Goal: Complete application form: Complete application form

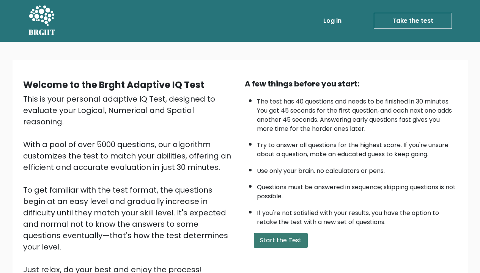
click at [274, 248] on button "Start the Test" at bounding box center [281, 240] width 54 height 15
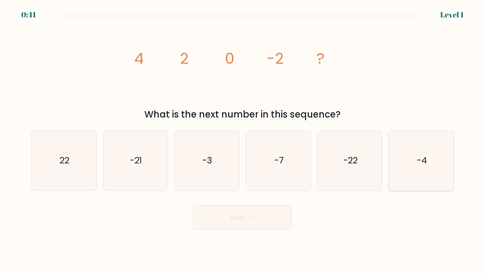
click at [410, 169] on icon "-4" at bounding box center [422, 161] width 60 height 60
click at [243, 140] on input "f. -4" at bounding box center [243, 138] width 0 height 4
radio input "true"
click at [279, 218] on button "Next" at bounding box center [242, 217] width 99 height 24
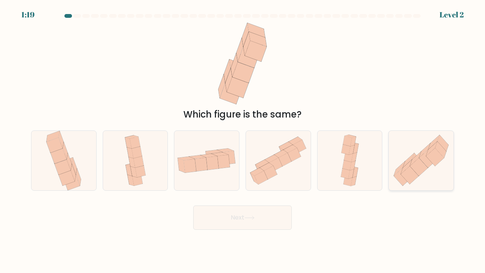
click at [404, 165] on icon at bounding box center [399, 169] width 11 height 14
click at [243, 140] on input "f." at bounding box center [243, 138] width 0 height 4
radio input "true"
click at [262, 227] on button "Next" at bounding box center [242, 217] width 99 height 24
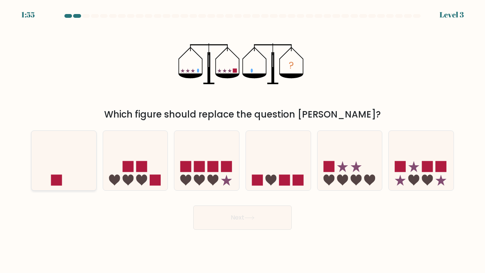
click at [57, 179] on rect at bounding box center [56, 179] width 11 height 11
click at [243, 140] on input "a." at bounding box center [243, 138] width 0 height 4
radio input "true"
click at [224, 220] on button "Next" at bounding box center [242, 217] width 99 height 24
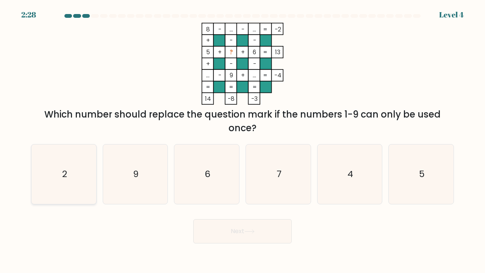
click at [74, 186] on icon "2" at bounding box center [64, 174] width 60 height 60
click at [243, 140] on input "a. 2" at bounding box center [243, 138] width 0 height 4
radio input "true"
click at [234, 229] on button "Next" at bounding box center [242, 231] width 99 height 24
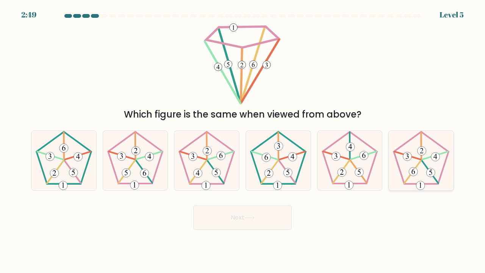
click at [414, 164] on icon at bounding box center [422, 161] width 60 height 60
click at [243, 140] on input "f." at bounding box center [243, 138] width 0 height 4
radio input "true"
click at [256, 224] on button "Next" at bounding box center [242, 217] width 99 height 24
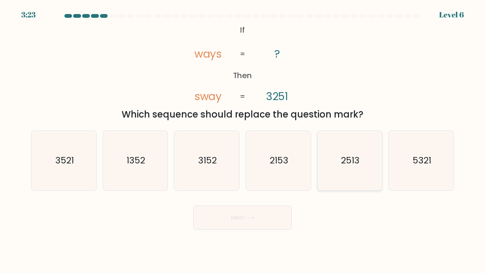
click at [339, 155] on icon "2513" at bounding box center [350, 161] width 60 height 60
click at [243, 140] on input "e. 2513" at bounding box center [243, 138] width 0 height 4
radio input "true"
click at [265, 217] on button "Next" at bounding box center [242, 217] width 99 height 24
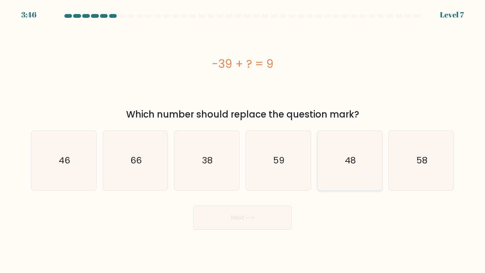
click at [346, 176] on icon "48" at bounding box center [350, 161] width 60 height 60
click at [243, 140] on input "e. 48" at bounding box center [243, 138] width 0 height 4
radio input "true"
click at [255, 217] on icon at bounding box center [250, 218] width 10 height 4
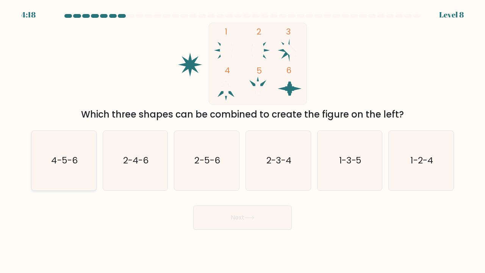
click at [72, 157] on text "4-5-6" at bounding box center [64, 160] width 26 height 13
click at [243, 140] on input "a. 4-5-6" at bounding box center [243, 138] width 0 height 4
radio input "true"
click at [219, 213] on button "Next" at bounding box center [242, 217] width 99 height 24
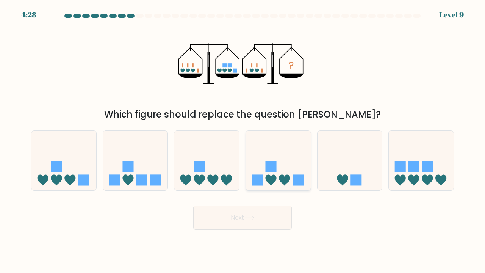
click at [275, 173] on icon at bounding box center [278, 160] width 65 height 53
click at [243, 140] on input "d." at bounding box center [243, 138] width 0 height 4
radio input "true"
click at [255, 220] on icon at bounding box center [250, 218] width 10 height 4
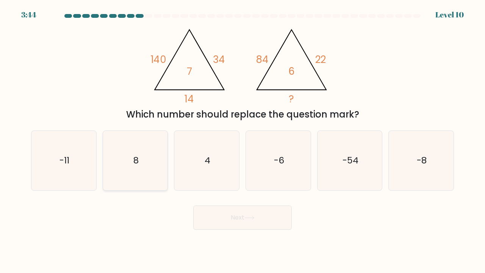
click at [125, 151] on icon "8" at bounding box center [136, 161] width 60 height 60
click at [243, 140] on input "b. 8" at bounding box center [243, 138] width 0 height 4
radio input "true"
click at [244, 214] on button "Next" at bounding box center [242, 217] width 99 height 24
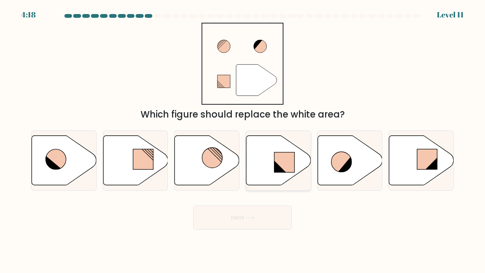
click at [270, 164] on icon at bounding box center [278, 160] width 65 height 50
click at [243, 140] on input "d." at bounding box center [243, 138] width 0 height 4
radio input "true"
click at [254, 219] on icon at bounding box center [250, 218] width 10 height 4
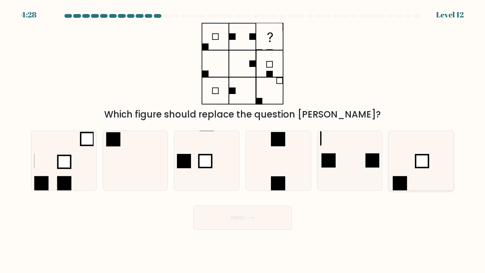
click at [422, 171] on icon at bounding box center [422, 161] width 60 height 60
click at [243, 140] on input "f." at bounding box center [243, 138] width 0 height 4
radio input "true"
click at [215, 223] on button "Next" at bounding box center [242, 217] width 99 height 24
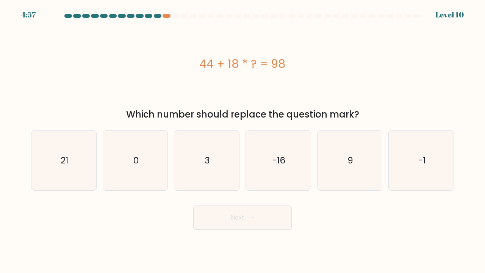
drag, startPoint x: 289, startPoint y: 66, endPoint x: 198, endPoint y: 62, distance: 91.4
click at [198, 62] on div "44 + 18 * ? = 98" at bounding box center [242, 63] width 423 height 17
copy div "44 + 18 * ? = 98"
click at [211, 158] on icon "3" at bounding box center [207, 161] width 60 height 60
click at [243, 140] on input "c. 3" at bounding box center [243, 138] width 0 height 4
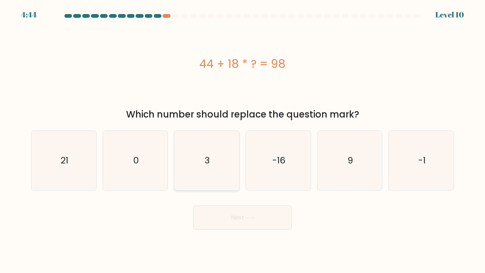
radio input "true"
click at [235, 220] on button "Next" at bounding box center [242, 217] width 99 height 24
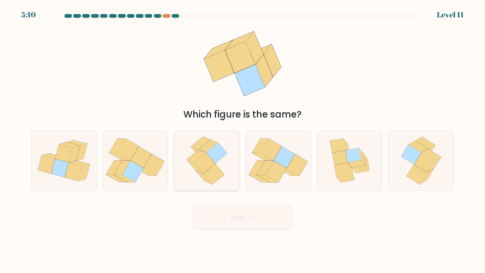
click at [215, 167] on icon at bounding box center [213, 174] width 21 height 20
click at [243, 140] on input "c." at bounding box center [243, 138] width 0 height 4
radio input "true"
click at [239, 216] on button "Next" at bounding box center [242, 217] width 99 height 24
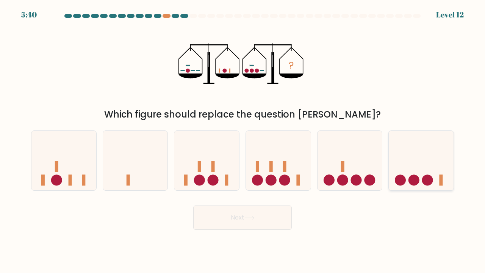
click at [394, 172] on icon at bounding box center [421, 160] width 65 height 53
click at [243, 140] on input "f." at bounding box center [243, 138] width 0 height 4
radio input "true"
click at [238, 221] on button "Next" at bounding box center [242, 217] width 99 height 24
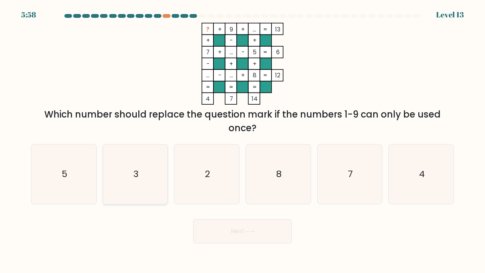
click at [119, 180] on icon "3" at bounding box center [136, 174] width 60 height 60
click at [243, 140] on input "b. 3" at bounding box center [243, 138] width 0 height 4
radio input "true"
click at [250, 234] on button "Next" at bounding box center [242, 231] width 99 height 24
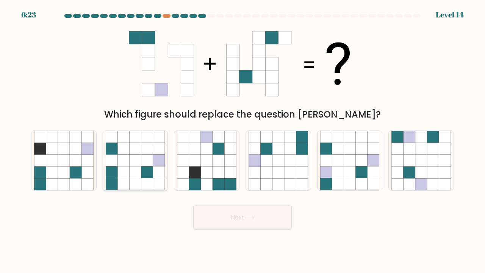
click at [129, 158] on icon at bounding box center [124, 161] width 12 height 12
click at [243, 140] on input "b." at bounding box center [243, 138] width 0 height 4
radio input "true"
click at [255, 216] on icon at bounding box center [250, 218] width 10 height 4
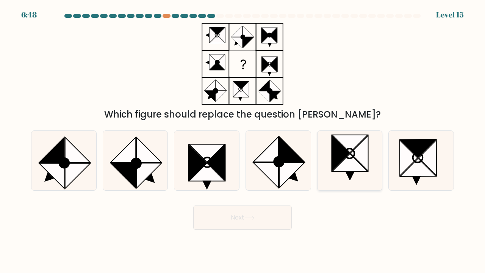
click at [349, 142] on icon at bounding box center [350, 144] width 36 height 18
click at [243, 140] on input "e." at bounding box center [243, 138] width 0 height 4
radio input "true"
click at [240, 224] on button "Next" at bounding box center [242, 217] width 99 height 24
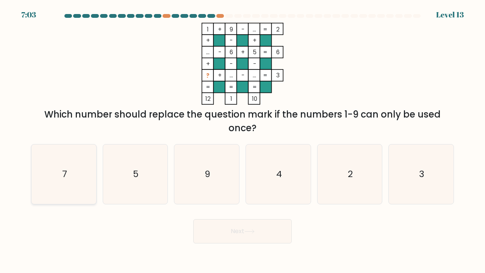
click at [48, 176] on icon "7" at bounding box center [64, 174] width 60 height 60
click at [243, 140] on input "a. 7" at bounding box center [243, 138] width 0 height 4
radio input "true"
click at [282, 163] on icon "4" at bounding box center [279, 174] width 60 height 60
click at [243, 140] on input "d. 4" at bounding box center [243, 138] width 0 height 4
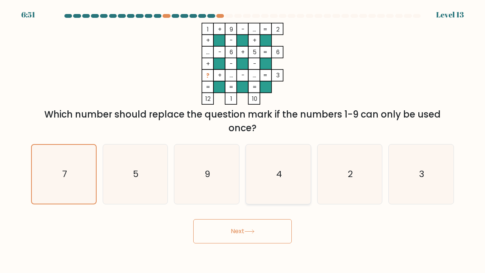
radio input "true"
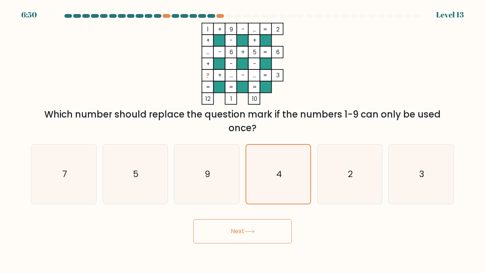
click at [266, 230] on button "Next" at bounding box center [242, 231] width 99 height 24
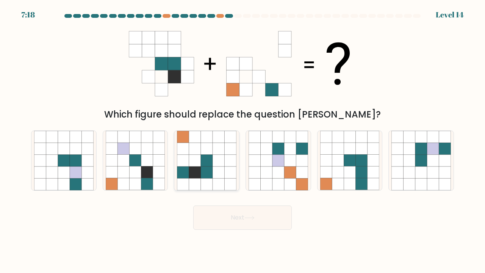
click at [218, 174] on icon at bounding box center [219, 172] width 12 height 12
click at [243, 140] on input "c." at bounding box center [243, 138] width 0 height 4
radio input "true"
click at [240, 219] on button "Next" at bounding box center [242, 217] width 99 height 24
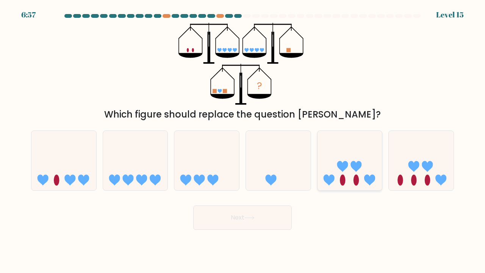
click at [364, 170] on icon at bounding box center [350, 160] width 65 height 53
click at [243, 140] on input "e." at bounding box center [243, 138] width 0 height 4
radio input "true"
click at [251, 218] on icon at bounding box center [250, 218] width 10 height 4
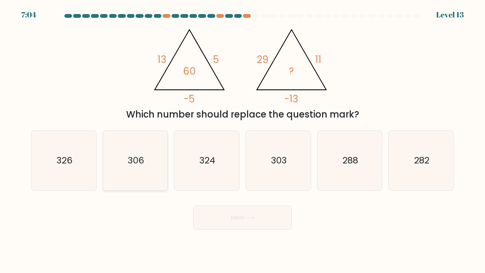
click at [149, 166] on icon "306" at bounding box center [136, 161] width 60 height 60
click at [243, 140] on input "b. 306" at bounding box center [243, 138] width 0 height 4
radio input "true"
click at [209, 225] on button "Next" at bounding box center [242, 217] width 99 height 24
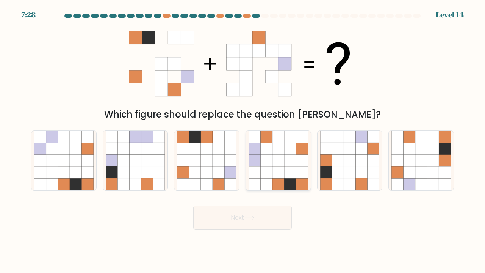
click at [281, 163] on icon at bounding box center [279, 161] width 12 height 12
click at [243, 140] on input "d." at bounding box center [243, 138] width 0 height 4
radio input "true"
click at [253, 211] on button "Next" at bounding box center [242, 217] width 99 height 24
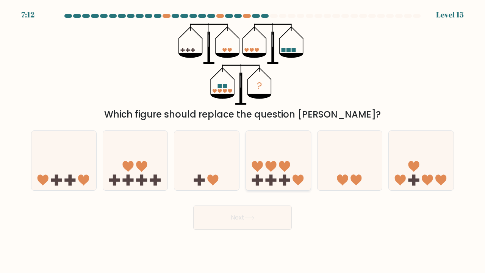
click at [281, 153] on icon at bounding box center [278, 160] width 65 height 53
click at [243, 140] on input "d." at bounding box center [243, 138] width 0 height 4
radio input "true"
click at [261, 219] on button "Next" at bounding box center [242, 217] width 99 height 24
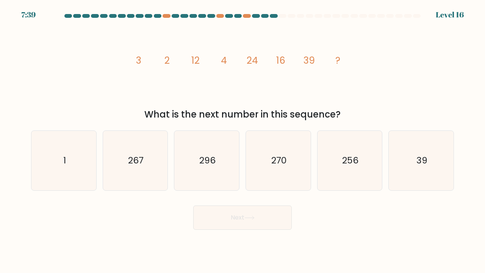
click at [340, 59] on icon "image/svg+xml 3 2 12 4 24 16 39 ?" at bounding box center [242, 64] width 227 height 82
drag, startPoint x: 340, startPoint y: 59, endPoint x: 259, endPoint y: 55, distance: 80.9
click at [264, 55] on icon "image/svg+xml 3 2 12 4 24 16 39 ?" at bounding box center [242, 64] width 227 height 82
copy g "3 2 12 4 24 16 39 ?"
click at [356, 70] on icon "image/svg+xml 3 2 12 4 24 16 39 ?" at bounding box center [242, 64] width 227 height 82
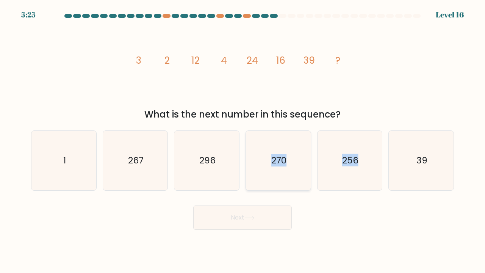
drag, startPoint x: 471, startPoint y: 177, endPoint x: 247, endPoint y: 137, distance: 227.3
click at [246, 137] on form at bounding box center [242, 122] width 485 height 216
click at [80, 105] on div "image/svg+xml 3 2 12 4 24 16 39 ? What is the next number in this sequence?" at bounding box center [243, 72] width 432 height 99
drag, startPoint x: 23, startPoint y: 126, endPoint x: 447, endPoint y: 155, distance: 425.2
click at [447, 155] on form at bounding box center [242, 122] width 485 height 216
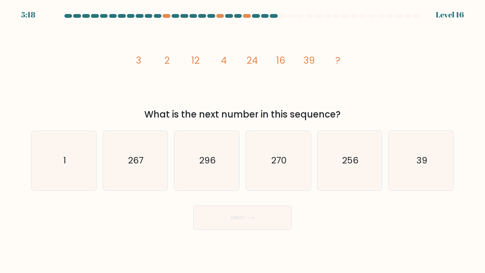
click at [381, 75] on div "image/svg+xml 3 2 12 4 24 16 39 ? What is the next number in this sequence?" at bounding box center [243, 72] width 432 height 99
click at [215, 143] on icon "296" at bounding box center [207, 161] width 60 height 60
click at [243, 140] on input "c. 296" at bounding box center [243, 138] width 0 height 4
radio input "true"
click at [262, 224] on button "Next" at bounding box center [242, 217] width 99 height 24
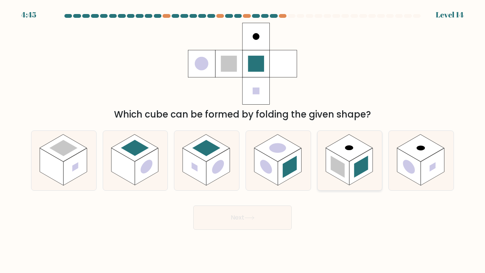
click at [336, 182] on icon at bounding box center [350, 161] width 65 height 60
click at [243, 140] on input "e." at bounding box center [243, 138] width 0 height 4
radio input "true"
click at [265, 218] on button "Next" at bounding box center [242, 217] width 99 height 24
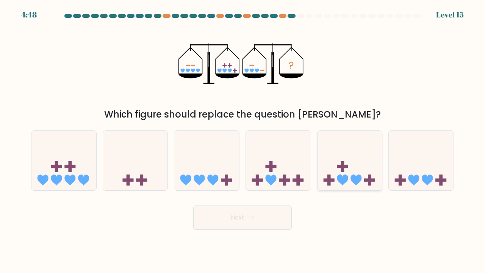
click at [339, 168] on rect at bounding box center [342, 166] width 11 height 3
click at [243, 140] on input "e." at bounding box center [243, 138] width 0 height 4
radio input "true"
click at [226, 217] on button "Next" at bounding box center [242, 217] width 99 height 24
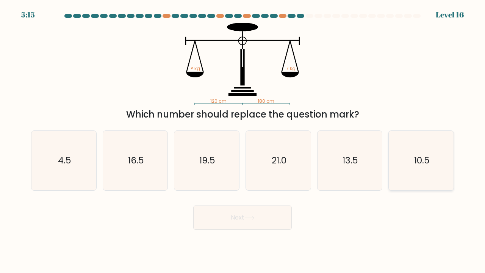
click at [400, 159] on icon "10.5" at bounding box center [422, 161] width 60 height 60
click at [243, 140] on input "f. 10.5" at bounding box center [243, 138] width 0 height 4
radio input "true"
click at [273, 220] on button "Next" at bounding box center [242, 217] width 99 height 24
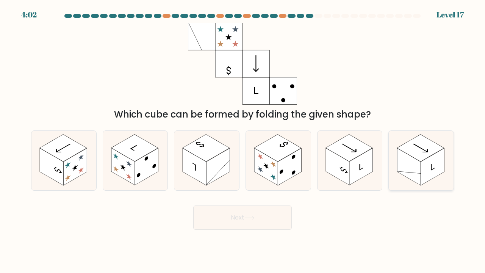
click at [415, 171] on rect at bounding box center [409, 166] width 24 height 37
click at [243, 140] on input "f." at bounding box center [243, 138] width 0 height 4
radio input "true"
click at [253, 226] on button "Next" at bounding box center [242, 217] width 99 height 24
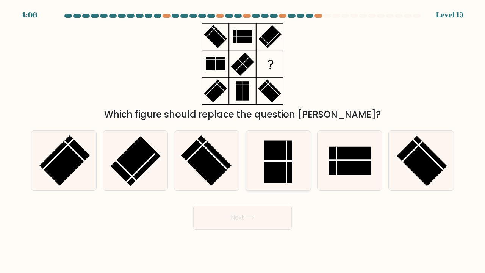
click at [273, 170] on rect at bounding box center [278, 161] width 28 height 42
click at [243, 140] on input "d." at bounding box center [243, 138] width 0 height 4
radio input "true"
click at [257, 215] on button "Next" at bounding box center [242, 217] width 99 height 24
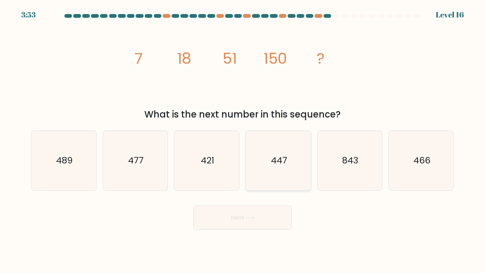
click at [278, 149] on icon "447" at bounding box center [279, 161] width 60 height 60
click at [243, 140] on input "d. 447" at bounding box center [243, 138] width 0 height 4
radio input "true"
click at [246, 217] on button "Next" at bounding box center [242, 217] width 99 height 24
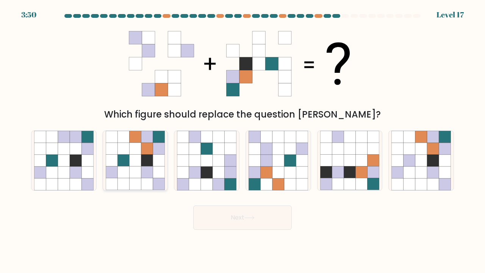
click at [134, 140] on icon at bounding box center [135, 137] width 12 height 12
click at [243, 140] on input "b." at bounding box center [243, 138] width 0 height 4
radio input "true"
click at [264, 222] on button "Next" at bounding box center [242, 217] width 99 height 24
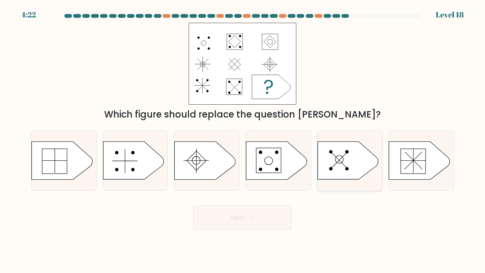
click at [345, 157] on icon at bounding box center [348, 160] width 61 height 38
click at [243, 140] on input "e." at bounding box center [243, 138] width 0 height 4
radio input "true"
click at [264, 216] on button "Next" at bounding box center [242, 217] width 99 height 24
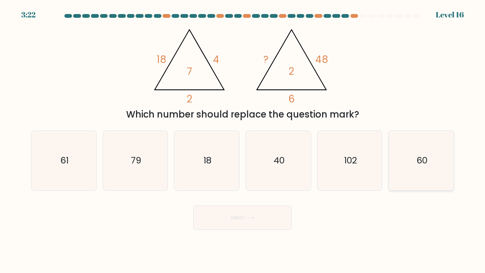
click at [409, 182] on icon "60" at bounding box center [422, 161] width 60 height 60
click at [243, 140] on input "f. 60" at bounding box center [243, 138] width 0 height 4
radio input "true"
click at [246, 224] on button "Next" at bounding box center [242, 217] width 99 height 24
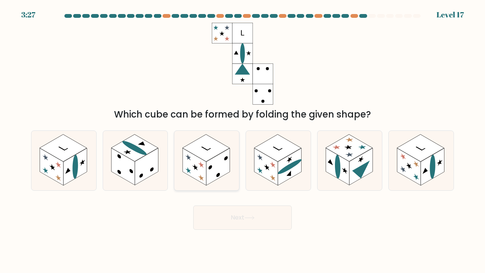
click at [209, 163] on rect at bounding box center [218, 166] width 24 height 37
click at [243, 140] on input "c." at bounding box center [243, 138] width 0 height 4
radio input "true"
click at [235, 224] on button "Next" at bounding box center [242, 217] width 99 height 24
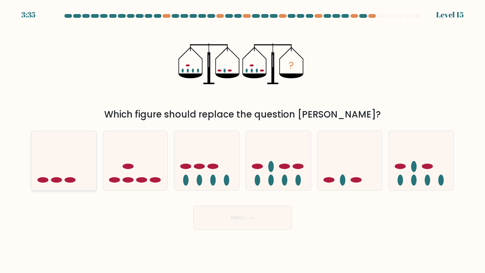
click at [42, 168] on icon at bounding box center [63, 160] width 65 height 53
click at [243, 140] on input "a." at bounding box center [243, 138] width 0 height 4
radio input "true"
click at [211, 211] on button "Next" at bounding box center [242, 217] width 99 height 24
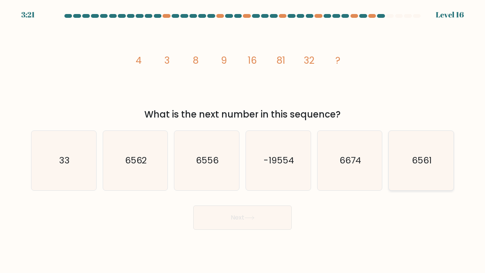
click at [411, 158] on icon "6561" at bounding box center [422, 161] width 60 height 60
click at [243, 140] on input "f. 6561" at bounding box center [243, 138] width 0 height 4
radio input "true"
click at [265, 227] on button "Next" at bounding box center [242, 217] width 99 height 24
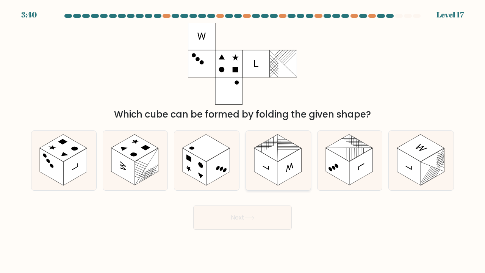
click at [278, 142] on rect at bounding box center [277, 147] width 47 height 27
click at [243, 140] on input "d." at bounding box center [243, 138] width 0 height 4
radio input "true"
click at [204, 155] on rect at bounding box center [206, 147] width 47 height 27
click at [243, 140] on input "c." at bounding box center [243, 138] width 0 height 4
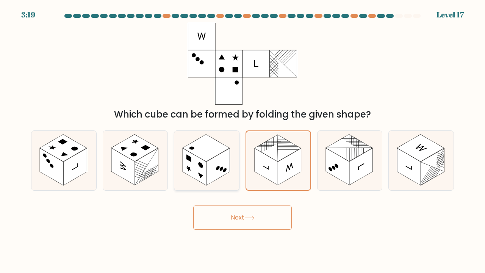
radio input "true"
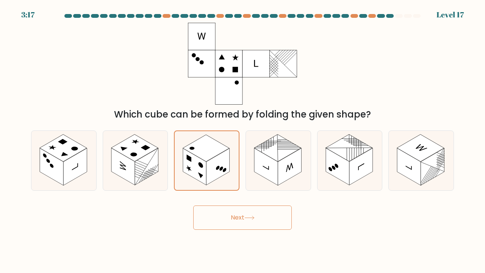
click at [235, 224] on button "Next" at bounding box center [242, 217] width 99 height 24
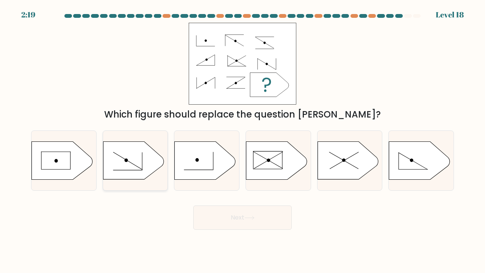
click at [141, 161] on icon at bounding box center [133, 160] width 61 height 38
click at [243, 140] on input "b." at bounding box center [243, 138] width 0 height 4
radio input "true"
click at [242, 211] on button "Next" at bounding box center [242, 217] width 99 height 24
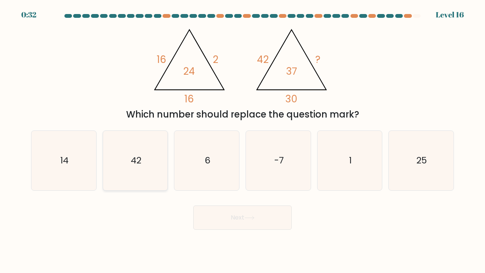
click at [143, 165] on icon "42" at bounding box center [136, 161] width 60 height 60
click at [243, 140] on input "b. 42" at bounding box center [243, 138] width 0 height 4
radio input "true"
click at [252, 212] on button "Next" at bounding box center [242, 217] width 99 height 24
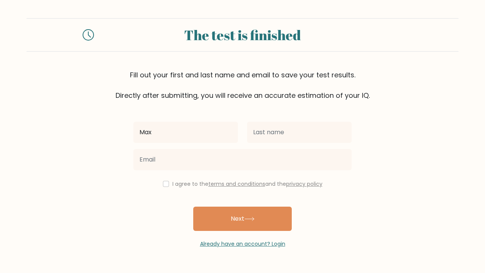
type input "Max"
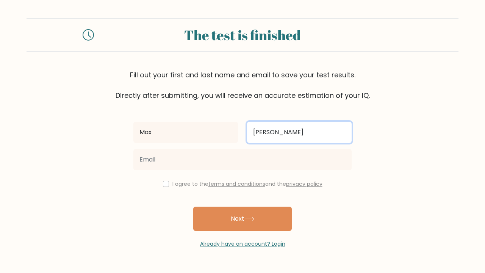
type input "Decker"
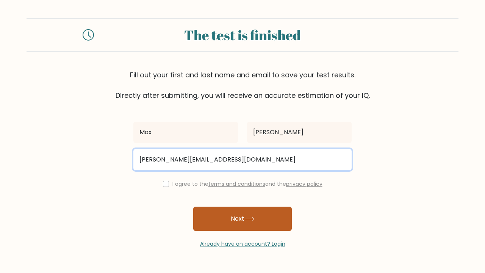
type input "decker.maximilian@online.de"
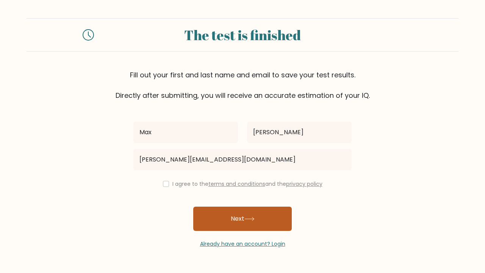
click at [214, 224] on button "Next" at bounding box center [242, 219] width 99 height 24
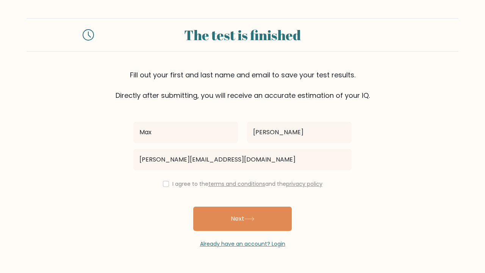
click at [166, 186] on input "checkbox" at bounding box center [166, 184] width 6 height 6
checkbox input "true"
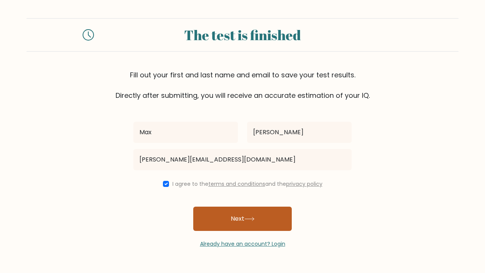
click at [215, 224] on button "Next" at bounding box center [242, 219] width 99 height 24
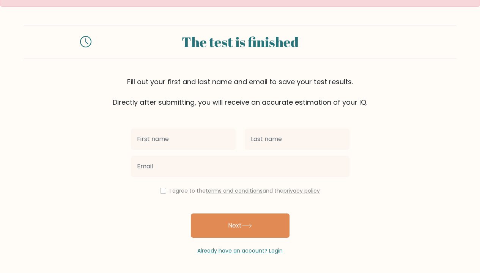
scroll to position [16, 0]
click at [220, 253] on link "Already have an account? Login" at bounding box center [239, 251] width 85 height 8
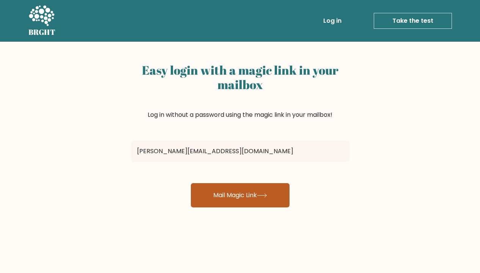
type input "[PERSON_NAME][EMAIL_ADDRESS][DOMAIN_NAME]"
click at [234, 205] on button "Mail Magic Link" at bounding box center [240, 195] width 99 height 24
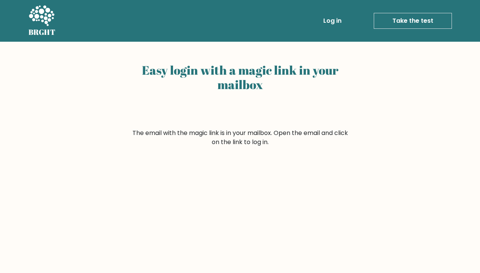
click at [402, 24] on link "Take the test" at bounding box center [412, 21] width 78 height 16
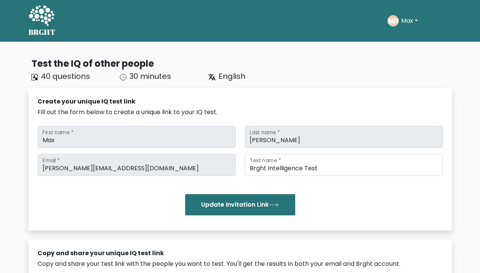
click at [384, 19] on button "Max" at bounding box center [408, 21] width 21 height 10
click at [384, 39] on link "Dashboard" at bounding box center [417, 37] width 60 height 12
click at [419, 24] on button "Max" at bounding box center [408, 21] width 21 height 10
click at [335, 33] on div "BRGHT BRGHT Take the test MD Max Dashboard Profile Settings Logout Dashboard Pr…" at bounding box center [240, 21] width 432 height 36
